Goal: Task Accomplishment & Management: Manage account settings

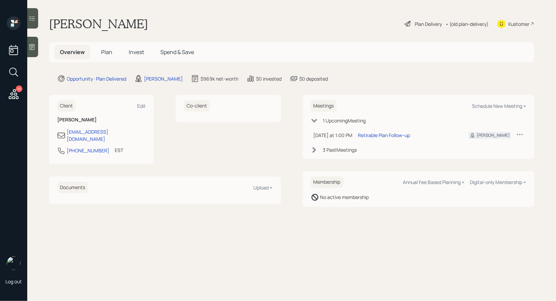
click at [108, 52] on span "Plan" at bounding box center [106, 51] width 11 height 7
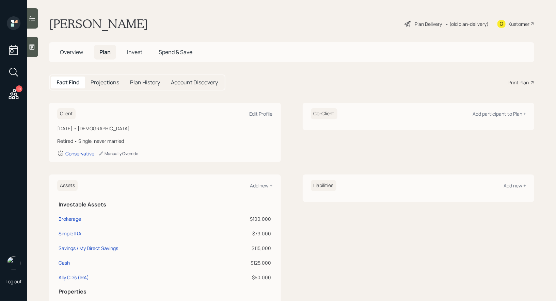
click at [108, 153] on div "Manually Override" at bounding box center [118, 154] width 40 height 6
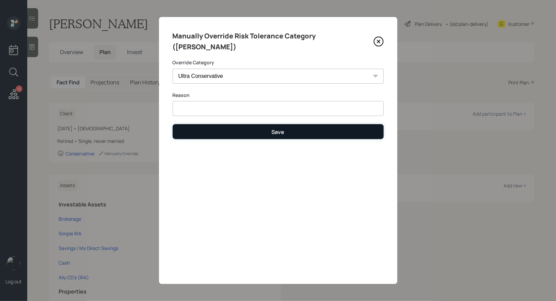
click at [265, 124] on button "Save" at bounding box center [278, 131] width 211 height 15
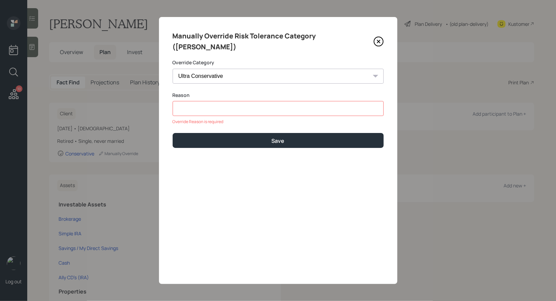
click at [236, 101] on input at bounding box center [278, 108] width 211 height 15
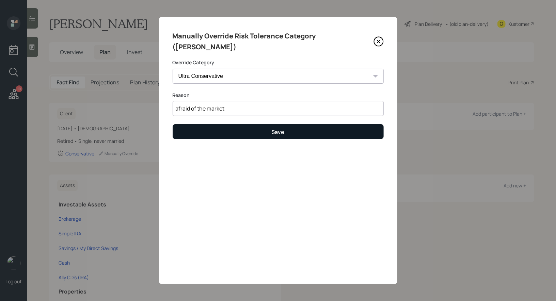
type input "afraid of the market"
click at [246, 124] on button "Save" at bounding box center [278, 131] width 211 height 15
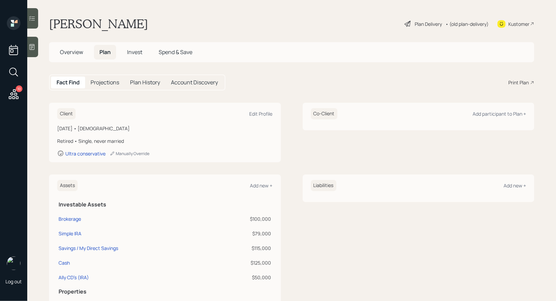
click at [425, 24] on div "Plan Delivery" at bounding box center [428, 23] width 27 height 7
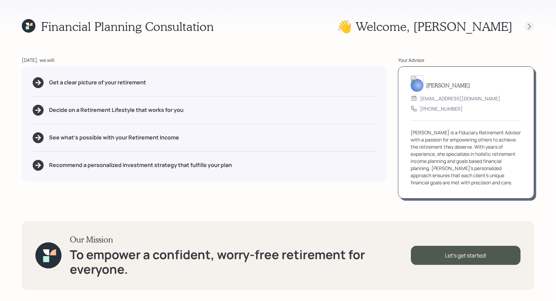
click at [531, 25] on icon at bounding box center [529, 26] width 7 height 7
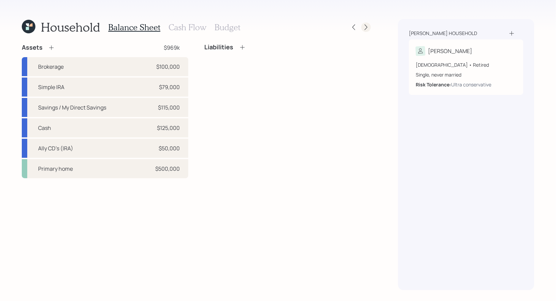
click at [366, 29] on icon at bounding box center [366, 28] width 3 height 6
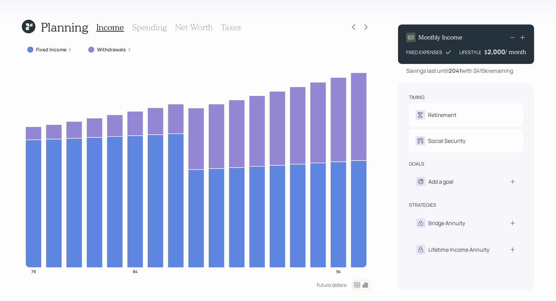
click at [366, 29] on icon at bounding box center [366, 28] width 3 height 6
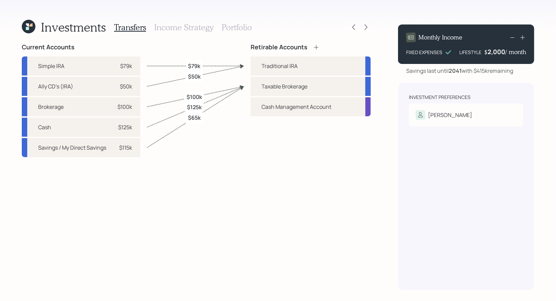
click at [366, 29] on icon at bounding box center [366, 28] width 3 height 6
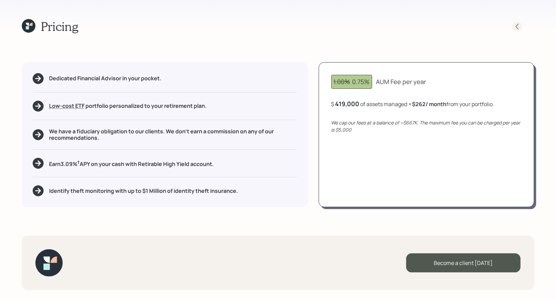
click at [519, 27] on icon at bounding box center [517, 26] width 7 height 7
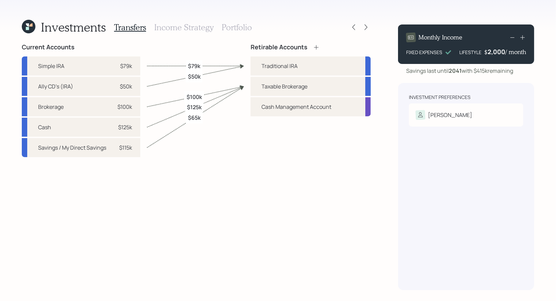
click at [230, 25] on h3 "Portfolio" at bounding box center [237, 27] width 30 height 10
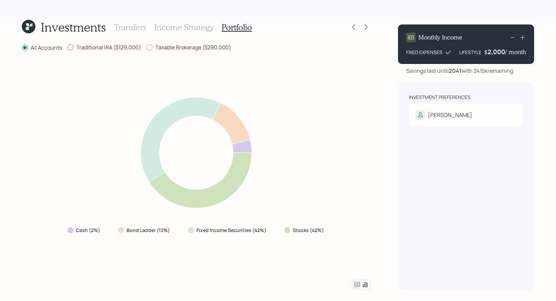
click at [73, 47] on div at bounding box center [70, 47] width 6 height 6
click at [67, 47] on input "Traditional IRA ($129,000)" at bounding box center [67, 47] width 0 height 0
radio input "true"
radio input "false"
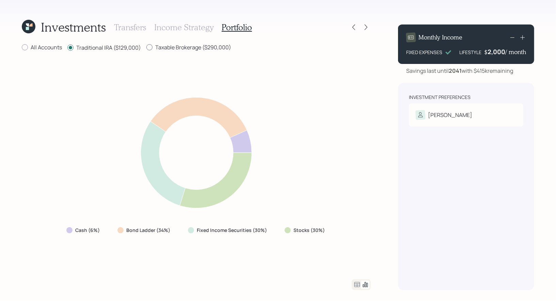
click at [150, 49] on div at bounding box center [149, 47] width 6 height 6
click at [146, 48] on input "Taxable Brokerage ($290,000)" at bounding box center [146, 47] width 0 height 0
radio input "true"
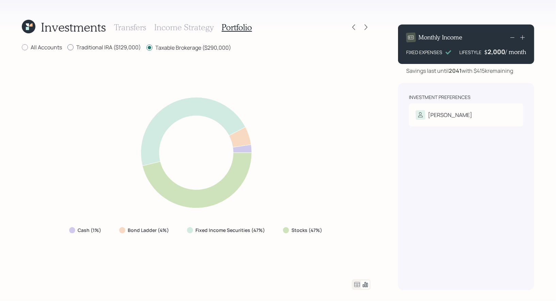
click at [72, 48] on div at bounding box center [70, 47] width 6 height 6
click at [67, 48] on input "Traditional IRA ($129,000)" at bounding box center [67, 47] width 0 height 0
radio input "true"
radio input "false"
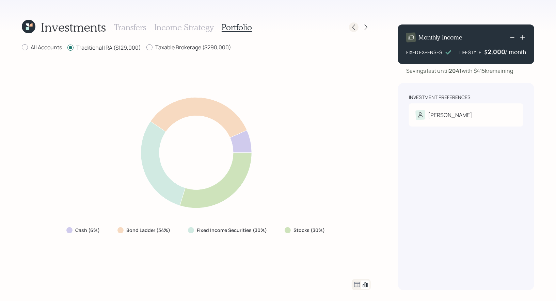
click at [353, 26] on icon at bounding box center [353, 27] width 7 height 7
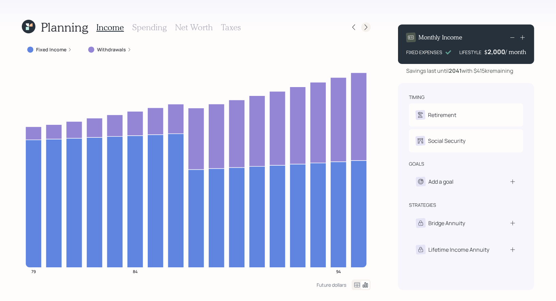
click at [365, 32] on div at bounding box center [366, 27] width 10 height 10
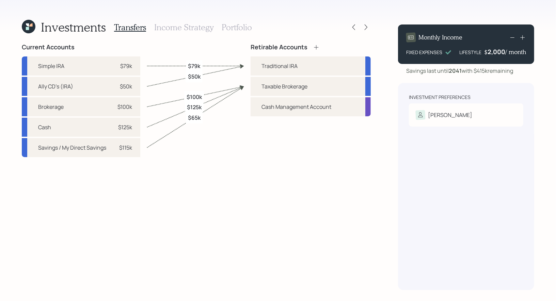
click at [169, 28] on h3 "Income Strategy" at bounding box center [183, 27] width 59 height 10
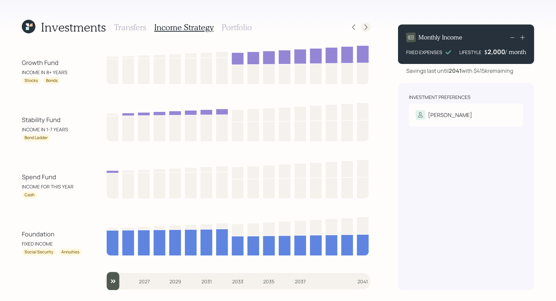
click at [367, 24] on icon at bounding box center [366, 27] width 7 height 7
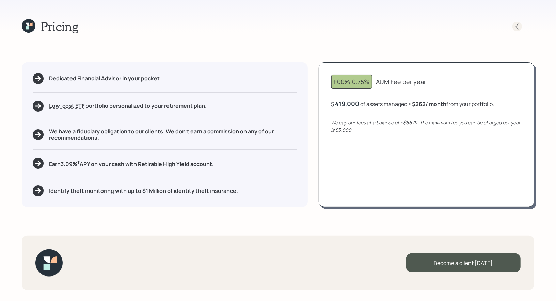
click at [518, 28] on icon at bounding box center [517, 26] width 7 height 7
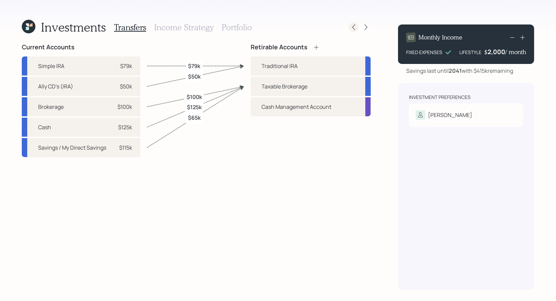
click at [353, 26] on icon at bounding box center [354, 28] width 3 height 6
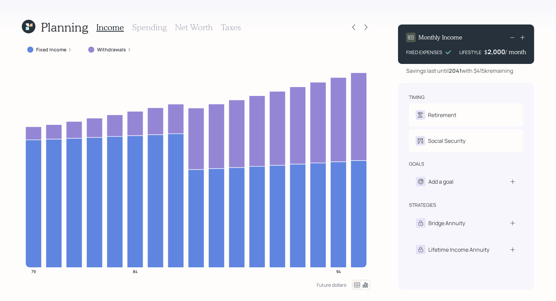
click at [119, 52] on label "Withdrawals" at bounding box center [111, 49] width 29 height 7
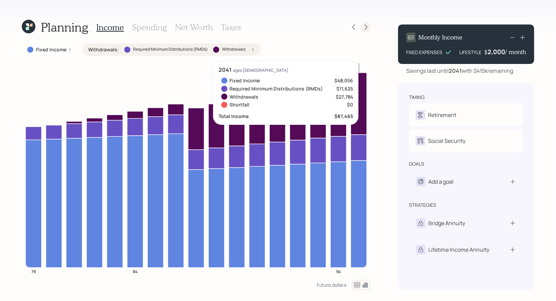
click at [369, 27] on icon at bounding box center [366, 27] width 7 height 7
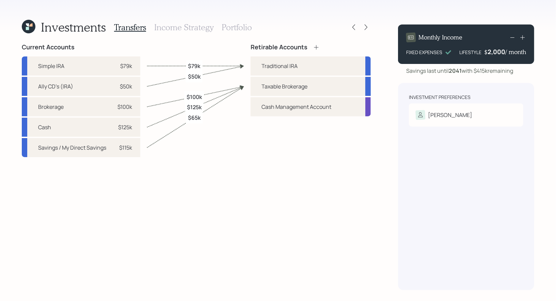
click at [200, 26] on h3 "Income Strategy" at bounding box center [183, 27] width 59 height 10
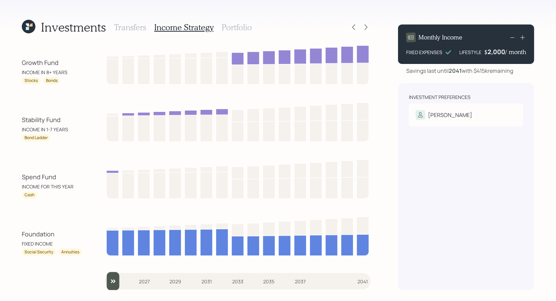
click at [226, 27] on h3 "Portfolio" at bounding box center [237, 27] width 30 height 10
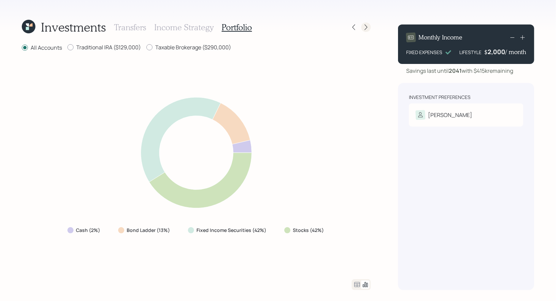
click at [366, 27] on icon at bounding box center [366, 27] width 7 height 7
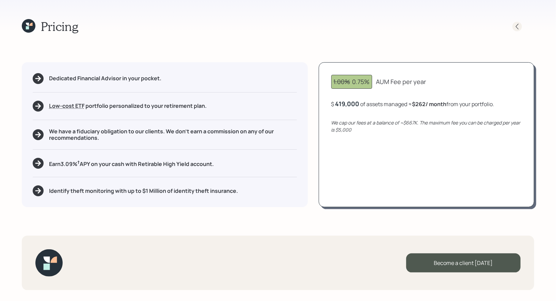
click at [519, 26] on icon at bounding box center [517, 26] width 7 height 7
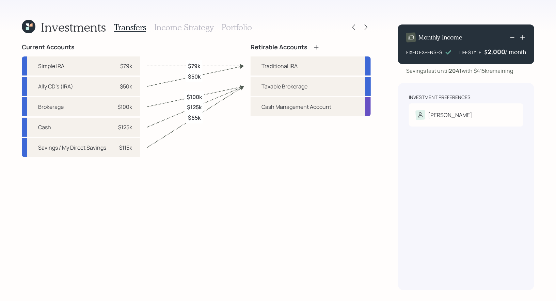
click at [227, 29] on h3 "Portfolio" at bounding box center [237, 27] width 30 height 10
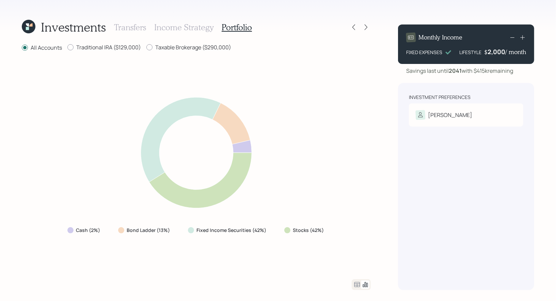
click at [30, 24] on icon at bounding box center [29, 27] width 14 height 14
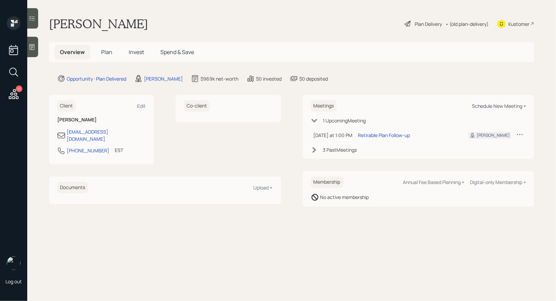
click at [482, 108] on div "Schedule New Meeting +" at bounding box center [499, 106] width 54 height 6
select select "8b79112e-3cfb-44f9-89e7-15267fe946c1"
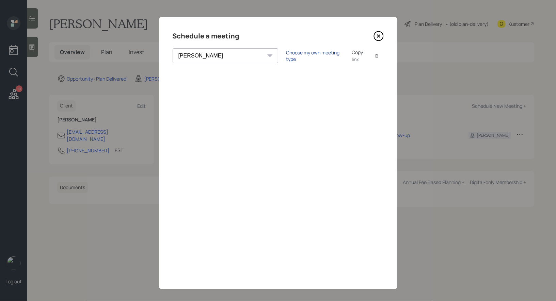
click at [286, 55] on div "Choose my own meeting type" at bounding box center [314, 55] width 57 height 13
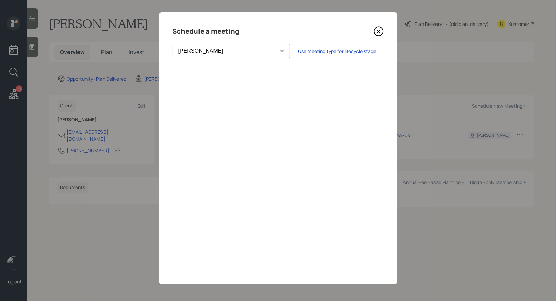
click at [379, 31] on icon at bounding box center [379, 31] width 10 height 10
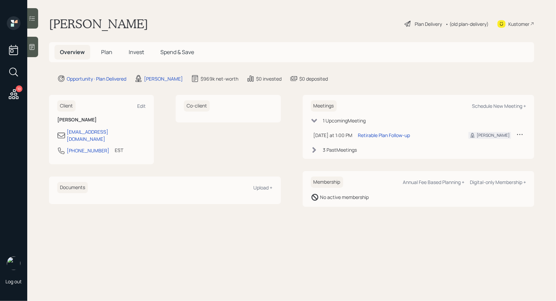
click at [418, 29] on div "Plan Delivery • (old plan-delivery)" at bounding box center [446, 23] width 85 height 15
click at [419, 21] on div "Plan Delivery" at bounding box center [428, 23] width 27 height 7
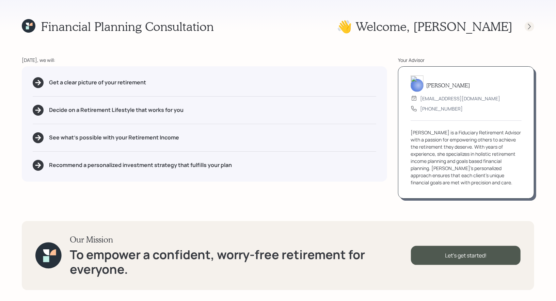
click at [531, 26] on icon at bounding box center [529, 27] width 3 height 6
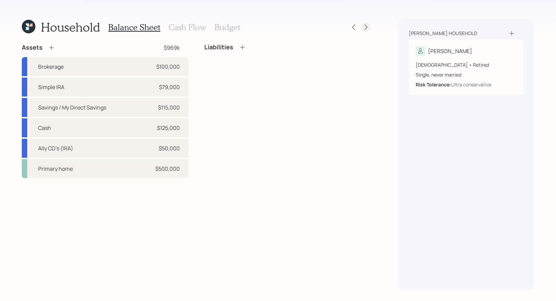
click at [367, 28] on icon at bounding box center [366, 27] width 7 height 7
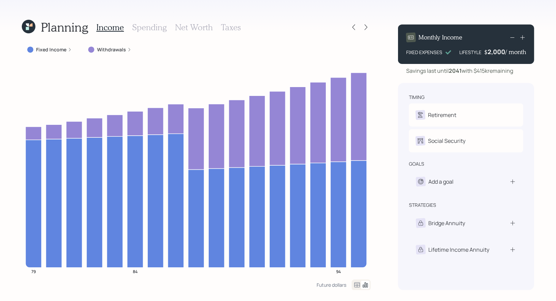
click at [367, 28] on icon at bounding box center [366, 27] width 7 height 7
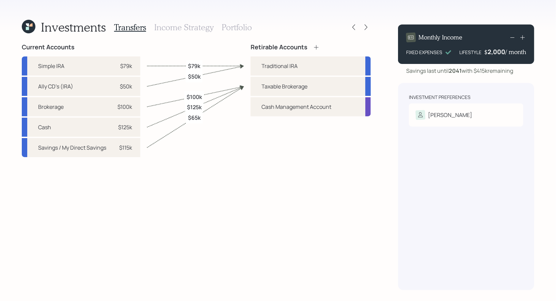
click at [367, 28] on icon at bounding box center [366, 27] width 7 height 7
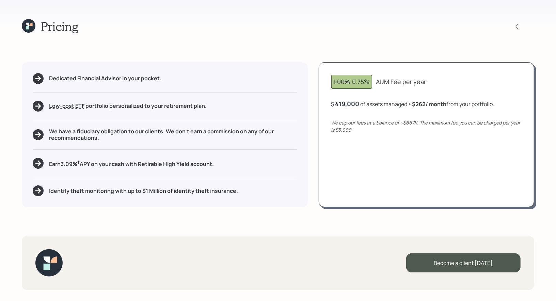
click at [29, 25] on icon at bounding box center [29, 26] width 14 height 14
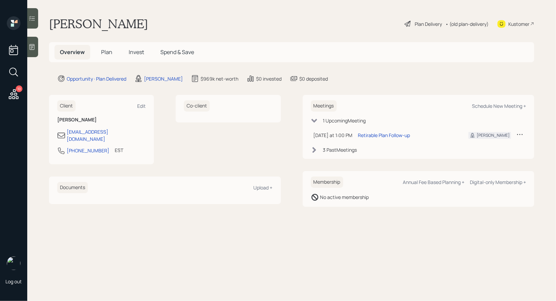
click at [107, 52] on span "Plan" at bounding box center [106, 51] width 11 height 7
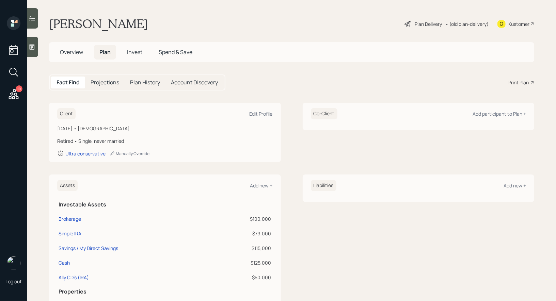
scroll to position [31, 0]
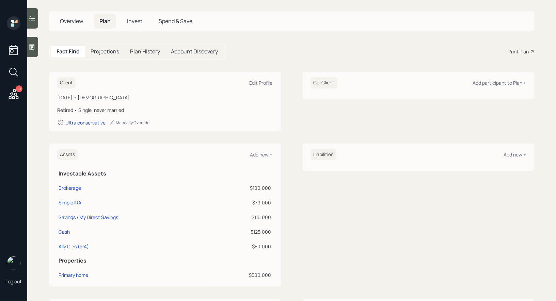
click at [76, 121] on div "Ultra conservative" at bounding box center [85, 123] width 40 height 6
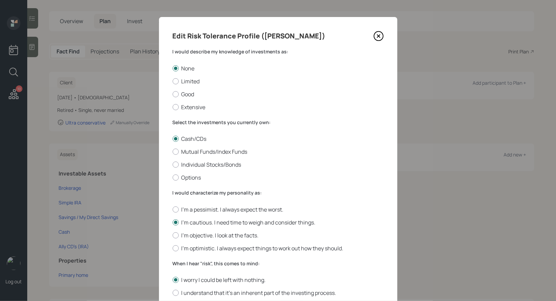
click at [378, 36] on icon at bounding box center [378, 36] width 3 height 3
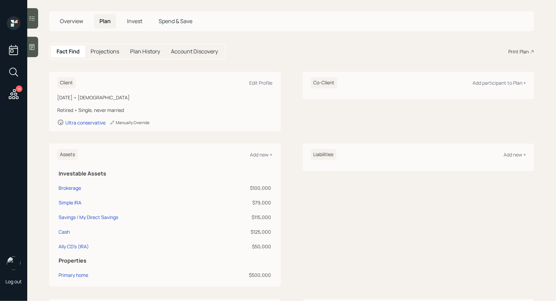
click at [124, 122] on div "Manually Override" at bounding box center [130, 123] width 40 height 6
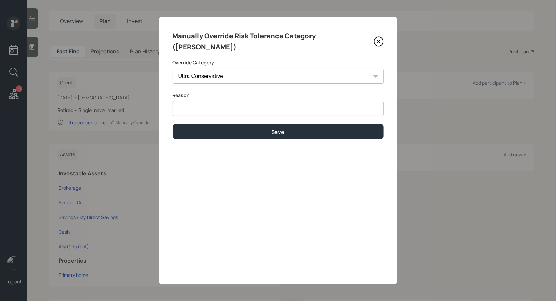
click at [237, 69] on select "Ultra Conservative" at bounding box center [278, 76] width 211 height 15
click at [239, 69] on select "Ultra Conservative" at bounding box center [278, 76] width 211 height 15
click at [173, 69] on select "Ultra Conservative" at bounding box center [278, 76] width 211 height 15
click at [378, 40] on icon at bounding box center [378, 41] width 3 height 3
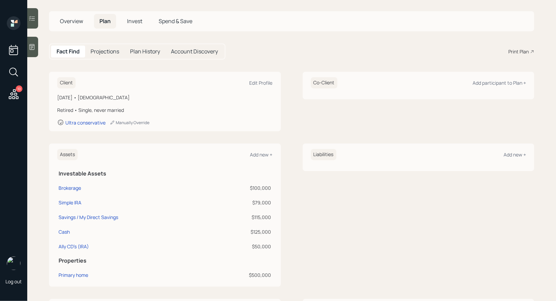
click at [128, 18] on span "Invest" at bounding box center [134, 20] width 15 height 7
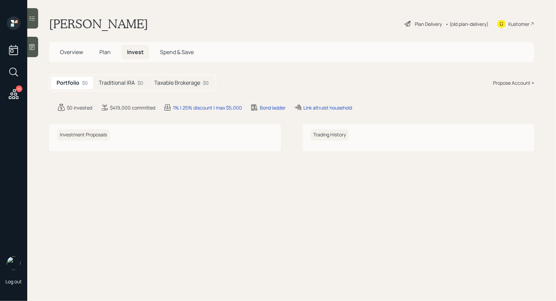
click at [128, 84] on h5 "Traditional IRA" at bounding box center [117, 83] width 36 height 6
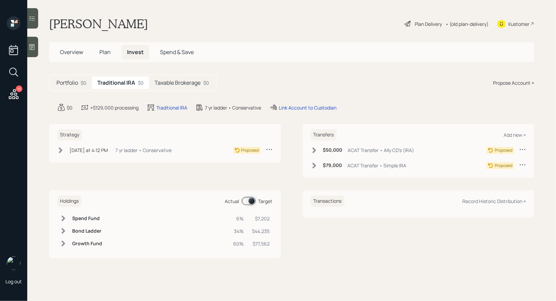
click at [65, 147] on div "[DATE] at 4:12 PM [DATE] 4:12 PM EDT 7 yr ladder • Conservative" at bounding box center [114, 150] width 114 height 9
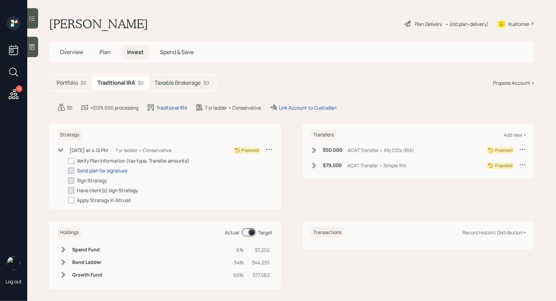
click at [269, 150] on icon at bounding box center [269, 149] width 7 height 7
click at [247, 161] on div "Edit Strategy" at bounding box center [248, 162] width 49 height 6
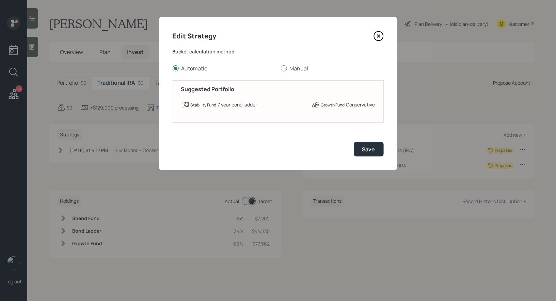
click at [285, 65] on div at bounding box center [284, 68] width 6 height 6
click at [281, 68] on input "Manual" at bounding box center [281, 68] width 0 height 0
radio input "true"
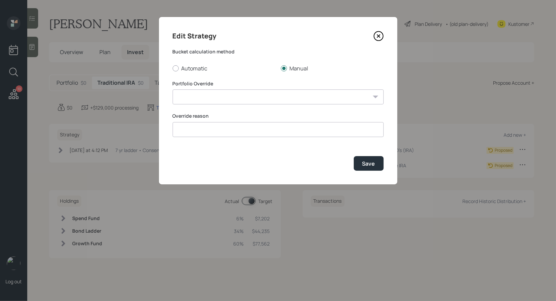
click at [188, 96] on select "7 yr ladder • Conservative 7 yr ladder • Growth 6 yr ladder • Growth 5 yr ladde…" at bounding box center [278, 97] width 211 height 15
select select "7:a4a43c09-5a99-4cc1-a4e2-dae9c926cce0"
click at [173, 90] on select "7 yr ladder • Conservative 7 yr ladder • Growth 6 yr ladder • Growth 5 yr ladde…" at bounding box center [278, 97] width 211 height 15
click at [375, 167] on div "Save" at bounding box center [368, 163] width 13 height 7
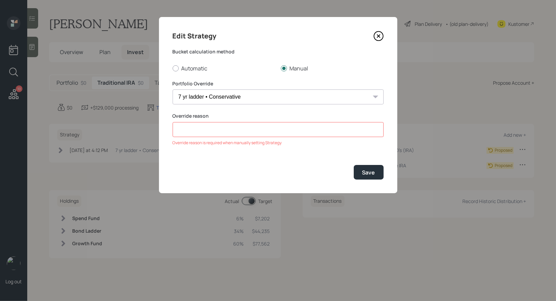
click at [221, 131] on input at bounding box center [278, 129] width 211 height 15
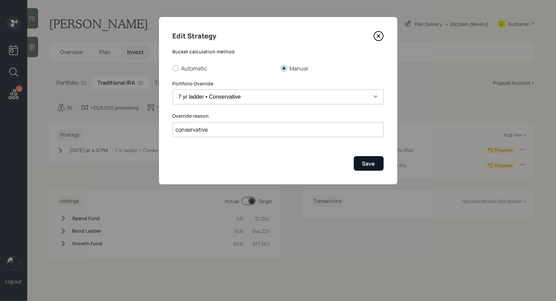
type input "conservative"
click at [371, 161] on div "Save" at bounding box center [368, 163] width 13 height 7
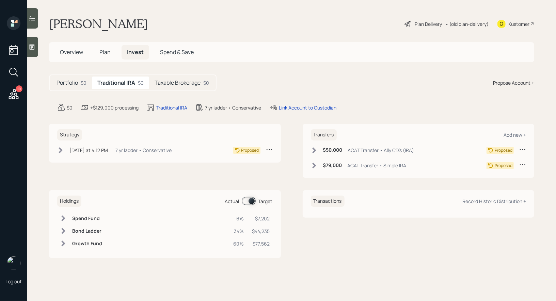
click at [175, 81] on h5 "Taxable Brokerage" at bounding box center [178, 83] width 46 height 6
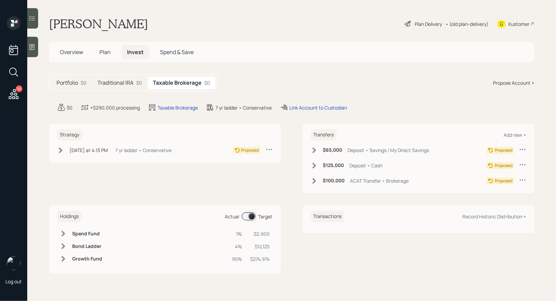
click at [117, 84] on h5 "Traditional IRA" at bounding box center [115, 83] width 36 height 6
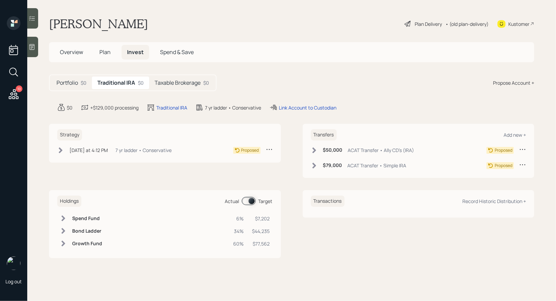
click at [174, 83] on h5 "Taxable Brokerage" at bounding box center [178, 83] width 46 height 6
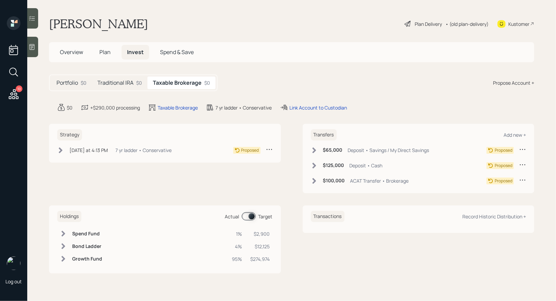
click at [421, 25] on div "Plan Delivery" at bounding box center [428, 23] width 27 height 7
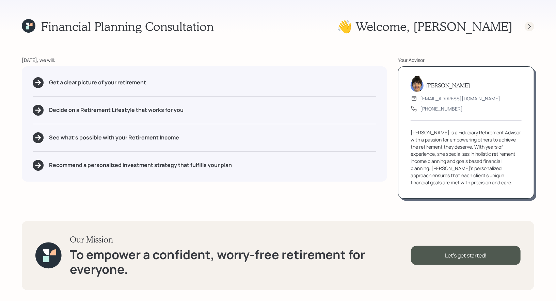
click at [530, 26] on icon at bounding box center [529, 26] width 7 height 7
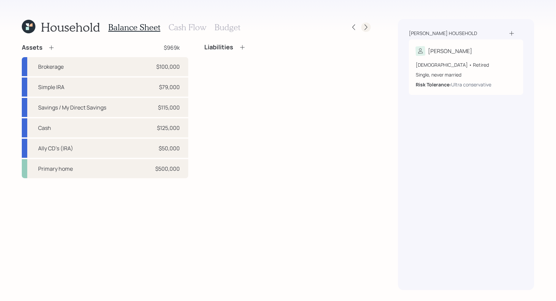
click at [367, 27] on icon at bounding box center [366, 28] width 3 height 6
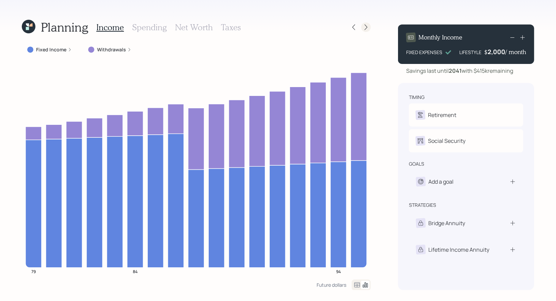
click at [366, 27] on icon at bounding box center [366, 27] width 7 height 7
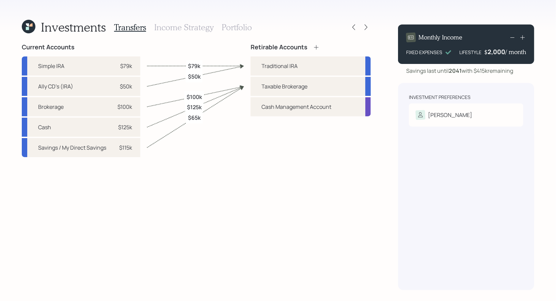
click at [241, 28] on h3 "Portfolio" at bounding box center [237, 27] width 30 height 10
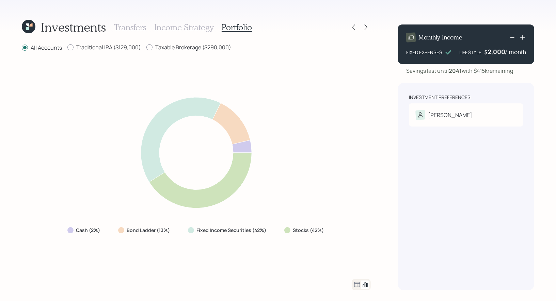
click at [27, 30] on icon at bounding box center [27, 28] width 3 height 3
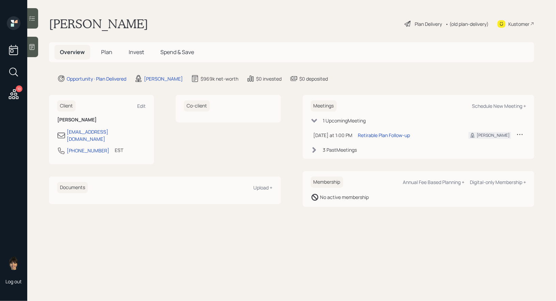
click at [106, 50] on span "Plan" at bounding box center [106, 51] width 11 height 7
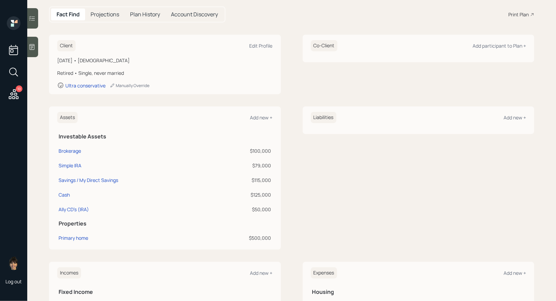
scroll to position [76, 0]
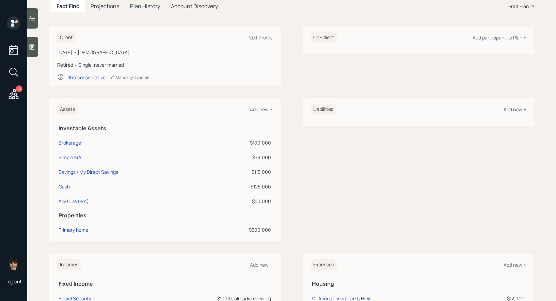
click at [515, 111] on div "Add new +" at bounding box center [515, 109] width 22 height 6
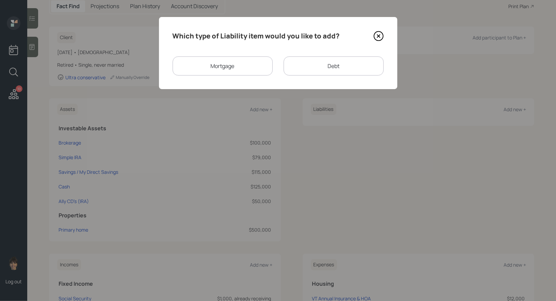
click at [306, 64] on div "Debt" at bounding box center [334, 66] width 100 height 19
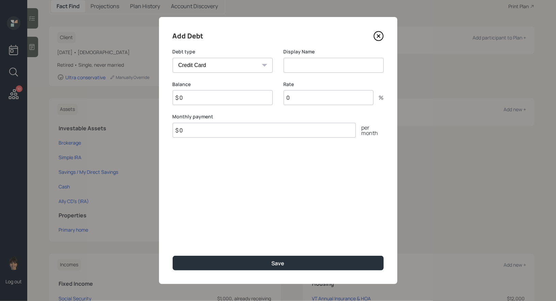
click at [244, 63] on select "Car Credit Card Medical Student Other" at bounding box center [223, 65] width 100 height 15
select select "other"
click at [173, 58] on select "Car Credit Card Medical Student Other" at bounding box center [223, 65] width 100 height 15
click at [317, 63] on input at bounding box center [334, 65] width 100 height 15
type input "Reverse Mortgage"
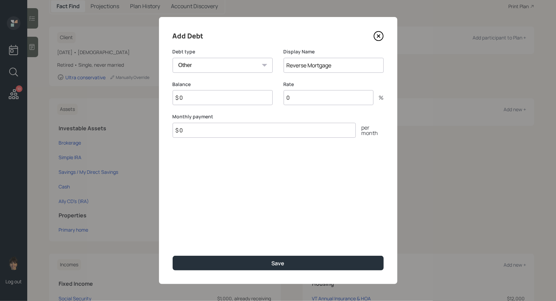
click at [198, 98] on input "$ 0" at bounding box center [223, 97] width 100 height 15
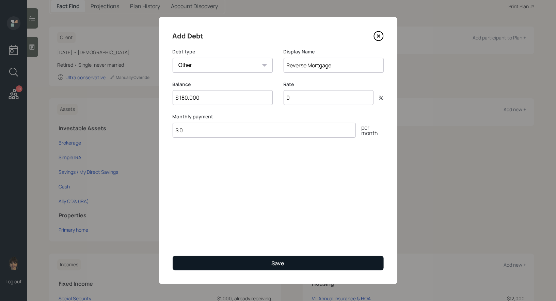
type input "$ 180,000"
click at [223, 260] on button "Save" at bounding box center [278, 263] width 211 height 15
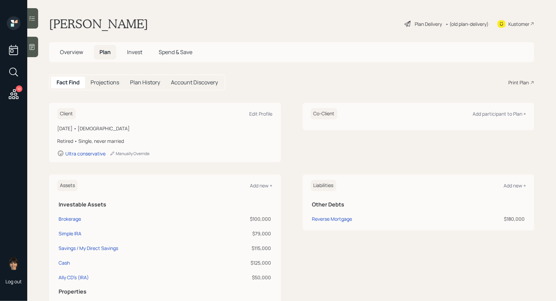
click at [518, 81] on div "Print Plan" at bounding box center [519, 82] width 20 height 7
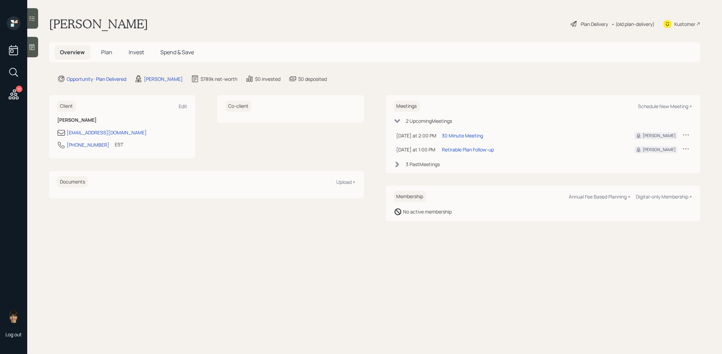
click at [140, 53] on span "Invest" at bounding box center [136, 51] width 15 height 7
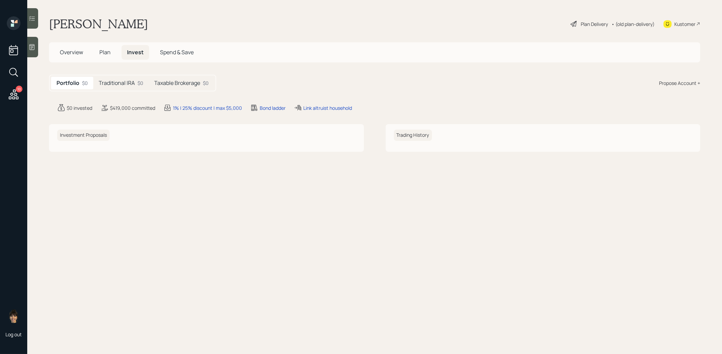
click at [105, 55] on span "Plan" at bounding box center [104, 51] width 11 height 7
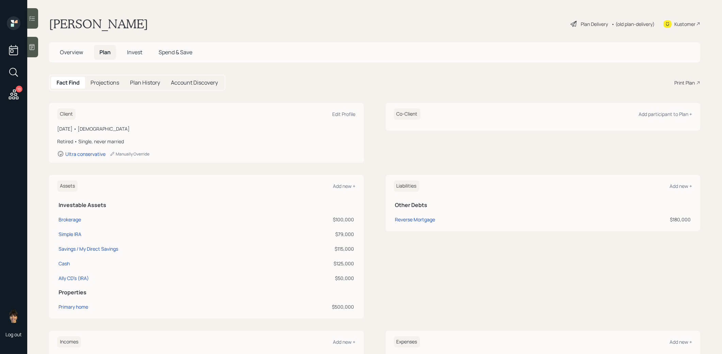
click at [138, 53] on span "Invest" at bounding box center [134, 51] width 15 height 7
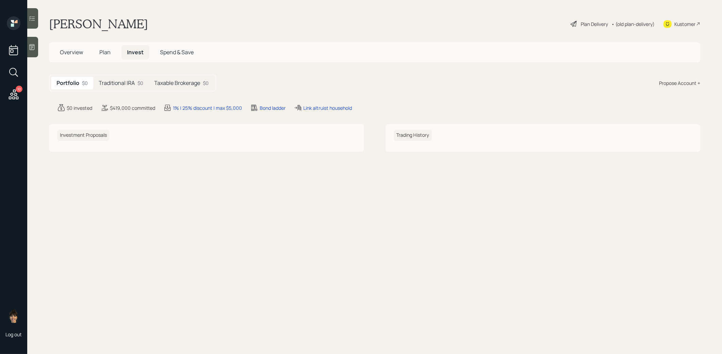
click at [175, 82] on h5 "Taxable Brokerage" at bounding box center [177, 83] width 46 height 6
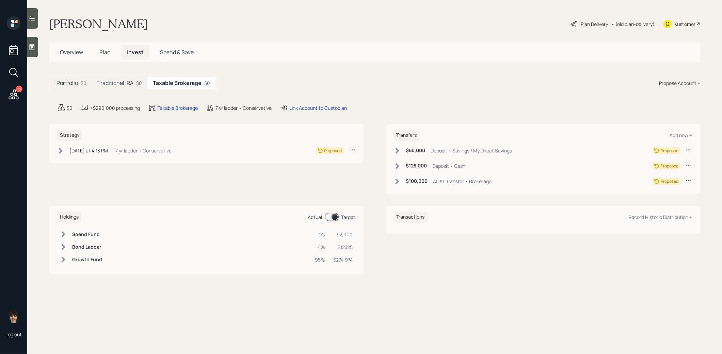
click at [105, 51] on span "Plan" at bounding box center [104, 51] width 11 height 7
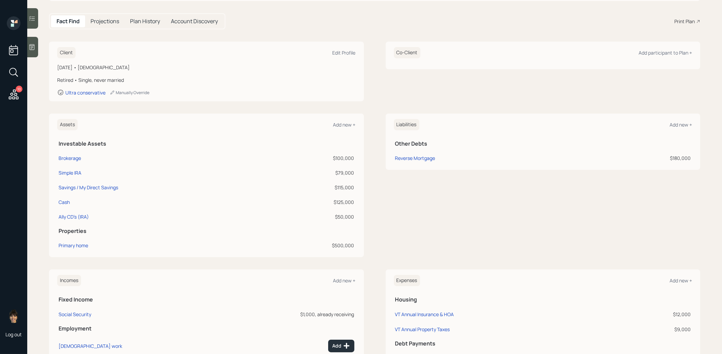
scroll to position [161, 0]
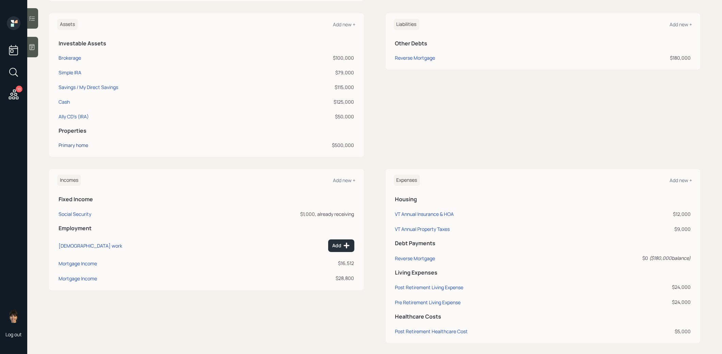
click at [83, 145] on div "Primary home" at bounding box center [74, 144] width 30 height 7
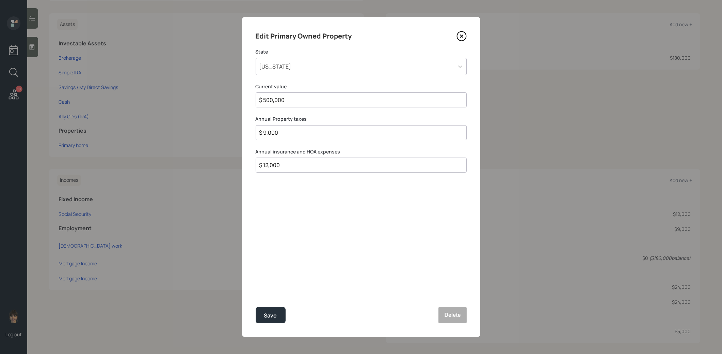
click at [463, 37] on icon at bounding box center [461, 36] width 3 height 3
